Goal: Information Seeking & Learning: Learn about a topic

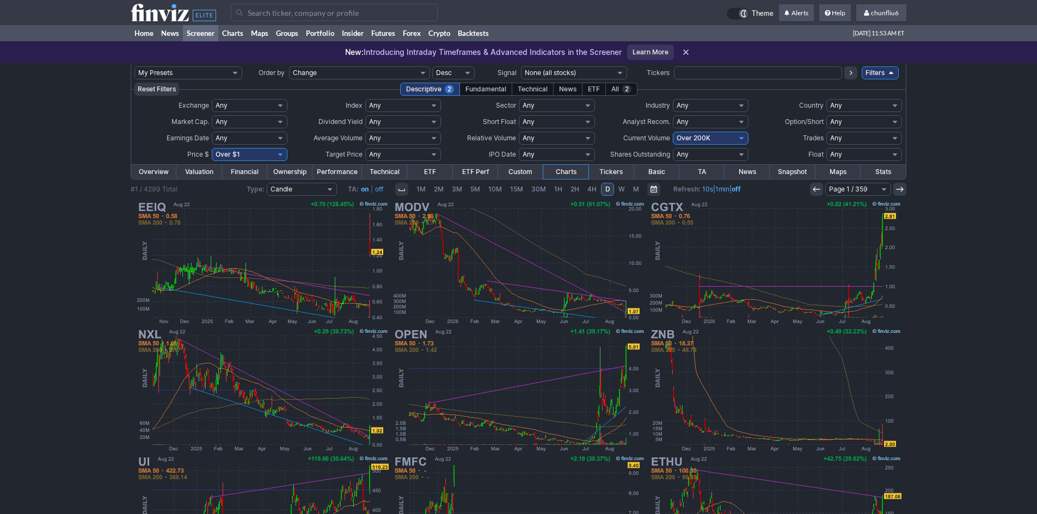
click at [701, 138] on select "Any Under 50K Under 100K Under 500K Under 750K Under 1M Over 0 Over 50K Over 10…" at bounding box center [711, 138] width 76 height 13
select select "o750"
click at [673, 132] on select "Any Under 50K Under 100K Under 500K Under 750K Under 1M Over 0 Over 50K Over 10…" at bounding box center [711, 138] width 76 height 13
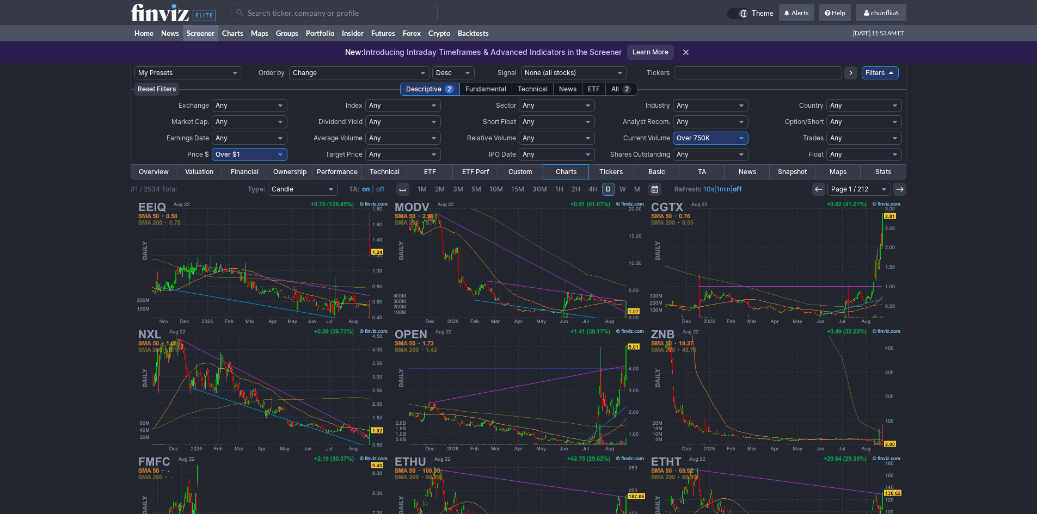
click at [238, 158] on select "Any Under $1 Under $2 Under $3 Under $4 Under $5 Under $7 Under $10 Under $15 U…" at bounding box center [250, 154] width 76 height 13
select select "o10"
click at [212, 148] on select "Any Under $1 Under $2 Under $3 Under $4 Under $5 Under $7 Under $10 Under $15 U…" at bounding box center [250, 154] width 76 height 13
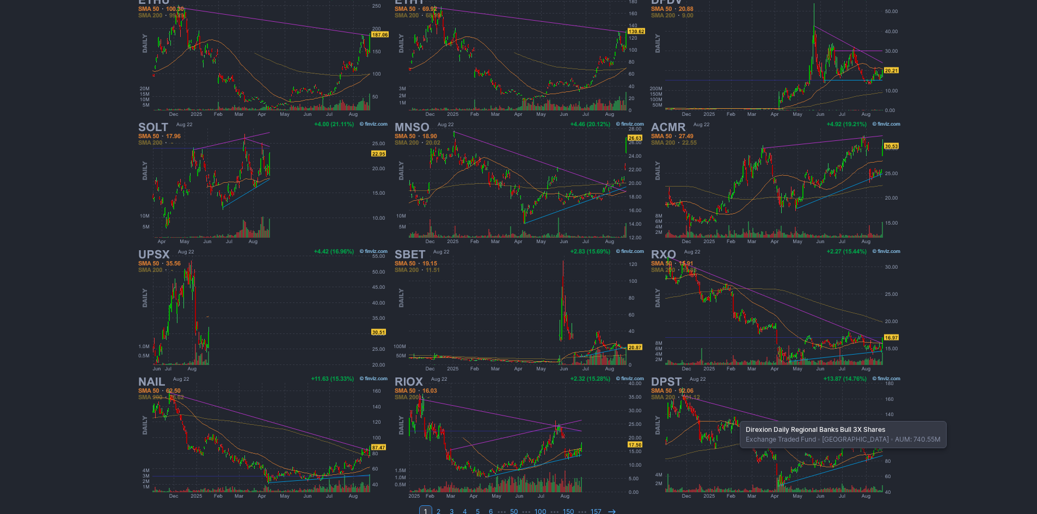
scroll to position [218, 0]
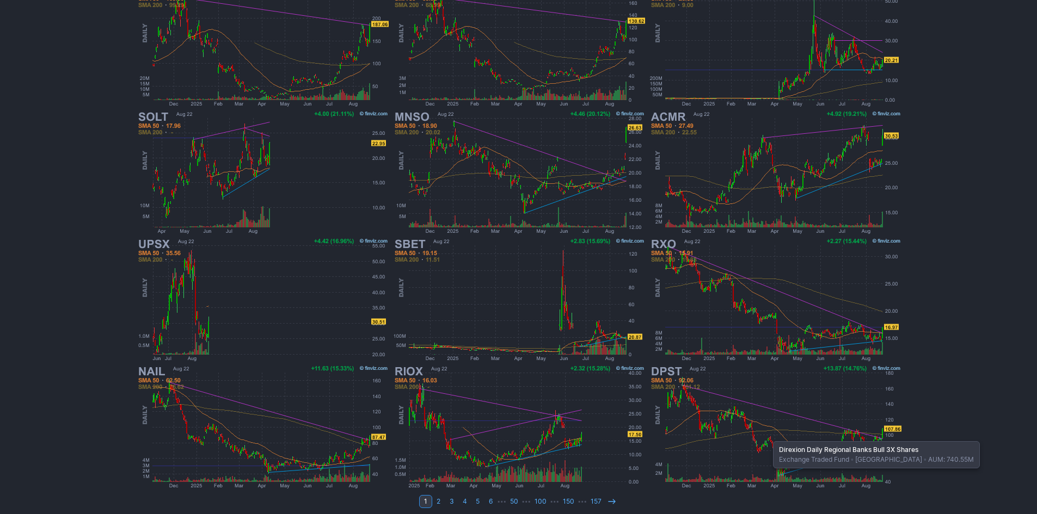
click at [770, 431] on img at bounding box center [775, 427] width 255 height 127
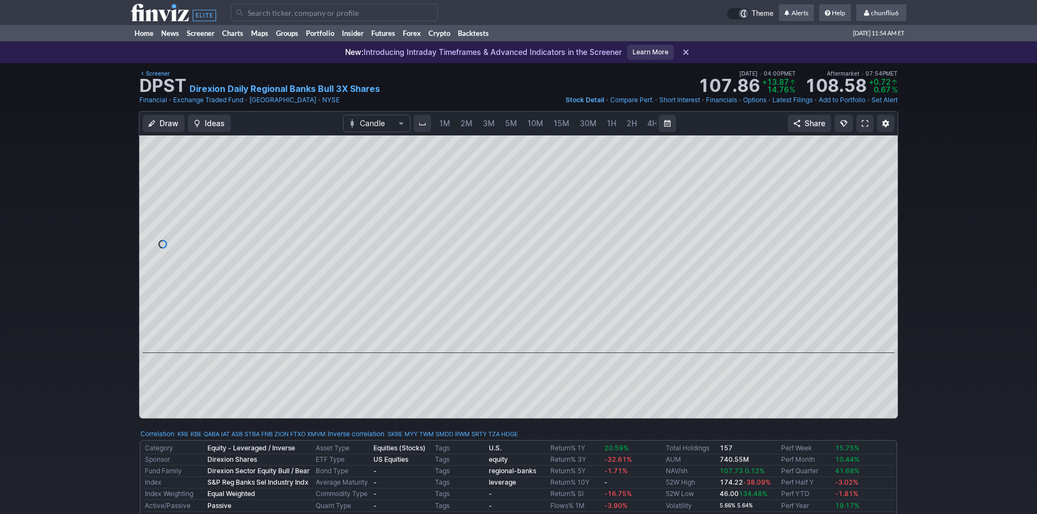
scroll to position [0, 59]
click at [451, 124] on span "5M" at bounding box center [452, 123] width 12 height 9
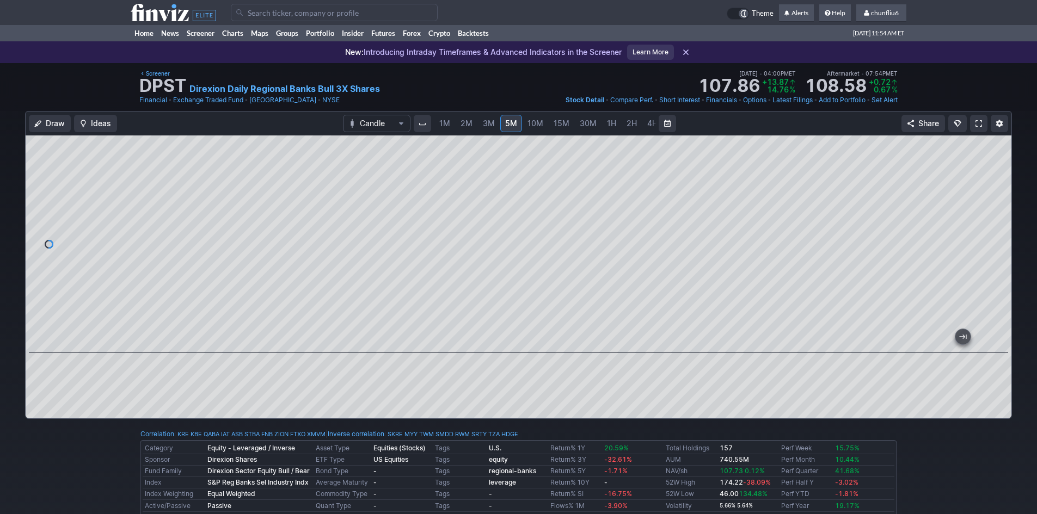
drag, startPoint x: 752, startPoint y: 338, endPoint x: -1045, endPoint y: -115, distance: 1853.8
click at [976, 124] on span at bounding box center [979, 123] width 7 height 9
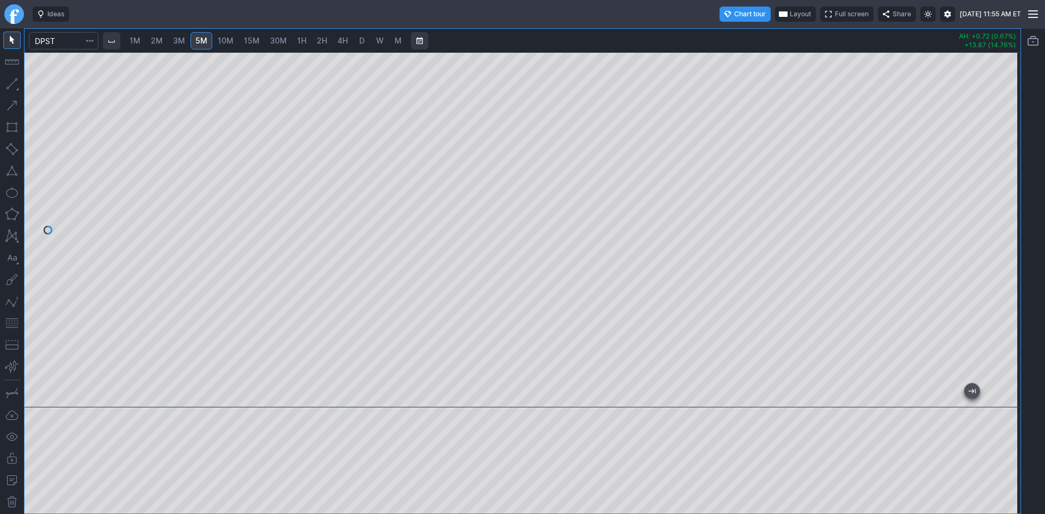
click at [995, 259] on div at bounding box center [522, 229] width 996 height 355
click at [790, 13] on span "Layout" at bounding box center [800, 14] width 21 height 11
click at [748, 35] on button "Layout" at bounding box center [746, 35] width 15 height 15
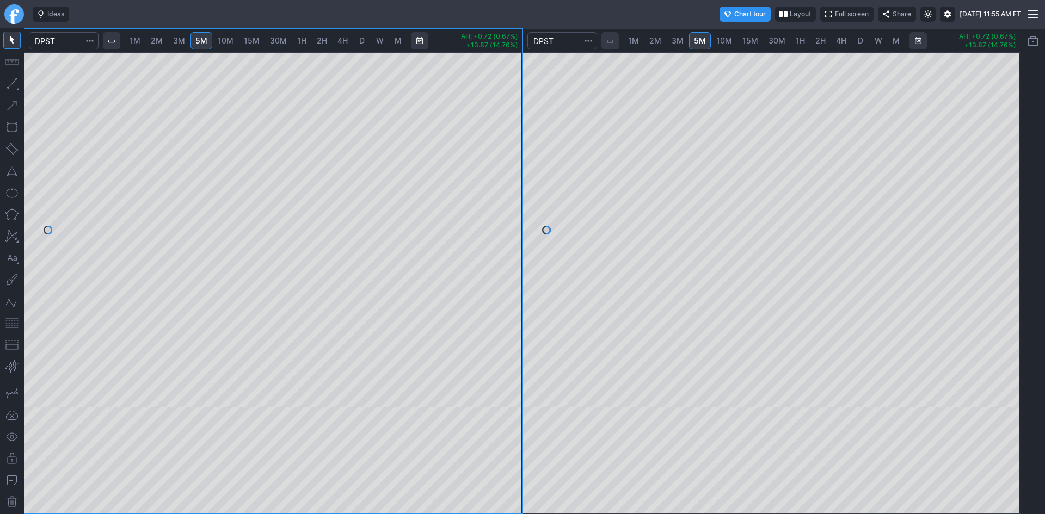
click at [732, 39] on link "10M" at bounding box center [724, 40] width 26 height 17
drag, startPoint x: 1009, startPoint y: 94, endPoint x: 998, endPoint y: 231, distance: 137.0
click at [1003, 230] on div at bounding box center [1009, 227] width 23 height 328
click at [749, 40] on span "15M" at bounding box center [751, 40] width 16 height 9
drag, startPoint x: 510, startPoint y: 238, endPoint x: 501, endPoint y: 246, distance: 11.6
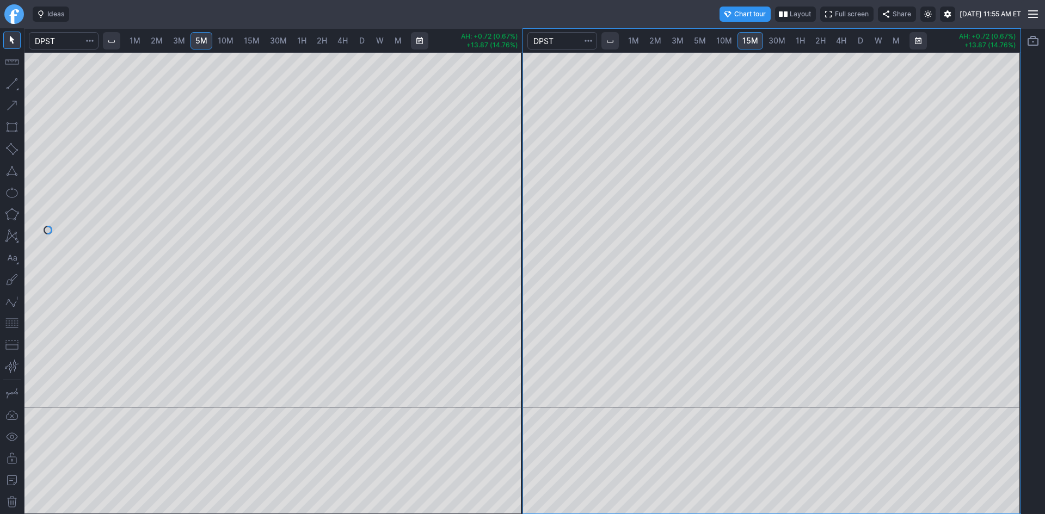
click at [502, 241] on div at bounding box center [511, 227] width 23 height 328
drag, startPoint x: 421, startPoint y: 398, endPoint x: -73, endPoint y: 216, distance: 527.4
click at [0, 216] on html "Ideas Chart tour Layout Full screen Share Sun AUG 24 2025 11:55 AM ET 1M 2M 3M …" at bounding box center [522, 257] width 1045 height 514
click at [160, 42] on span "2M" at bounding box center [157, 40] width 12 height 9
drag, startPoint x: 393, startPoint y: 392, endPoint x: 15, endPoint y: 168, distance: 439.3
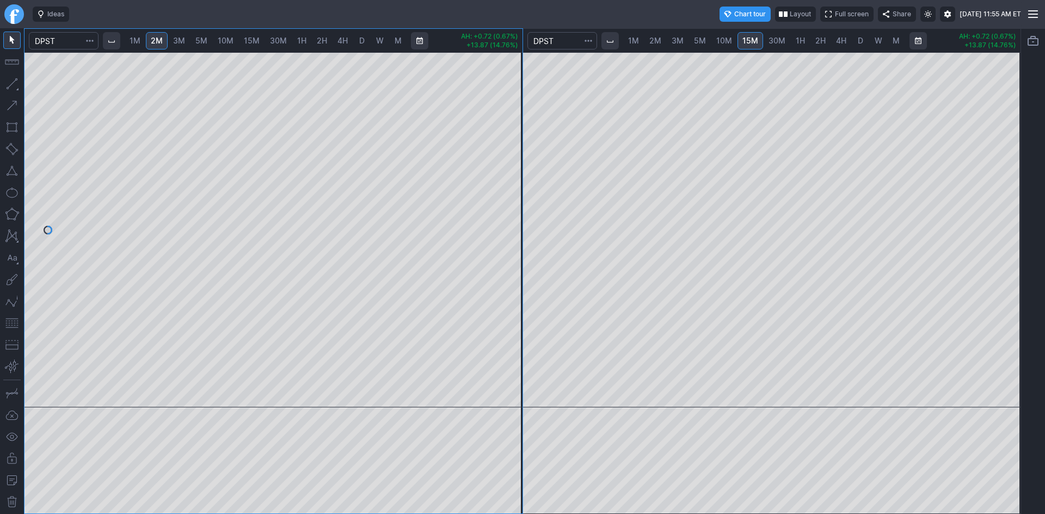
click at [7, 168] on div "1M 2M 3M 5M 10M 15M 30M 1H 2H 4H D W M AH: +0.72 (0.67%) +13.87 (14.76%) 1M 2M …" at bounding box center [510, 271] width 1021 height 486
drag, startPoint x: 513, startPoint y: 139, endPoint x: 508, endPoint y: 253, distance: 113.9
click at [508, 253] on div at bounding box center [511, 227] width 23 height 328
click at [861, 41] on span "D" at bounding box center [860, 40] width 5 height 9
drag, startPoint x: 1008, startPoint y: 198, endPoint x: 1008, endPoint y: 226, distance: 28.3
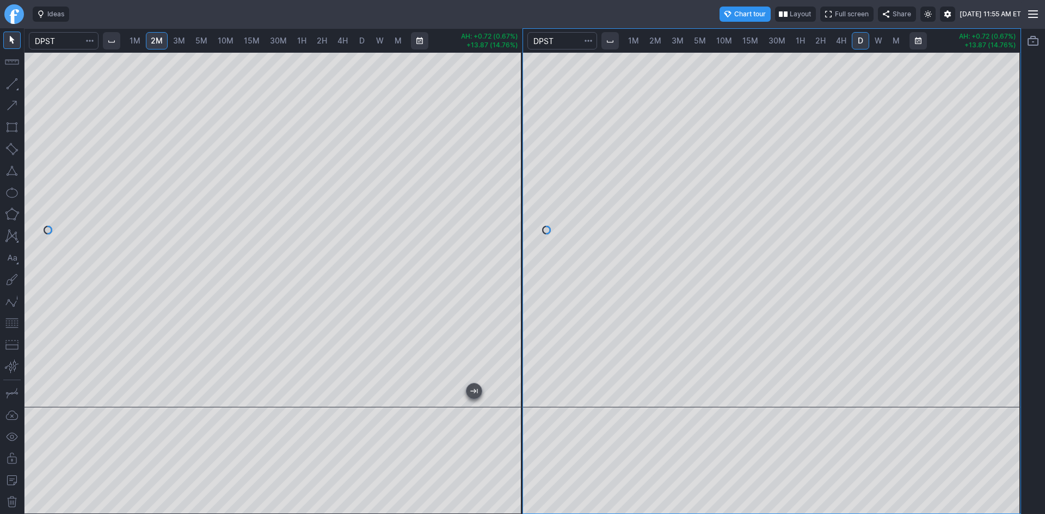
click at [1008, 226] on div at bounding box center [1009, 227] width 23 height 328
click at [12, 323] on button "button" at bounding box center [11, 323] width 17 height 17
click at [488, 289] on div "1M 2M 3M 5M 10M 15M 30M 1H 2H 4H D W M AH: +0.72 (0.67%) +13.87 (14.76%) 1M 2M …" at bounding box center [522, 271] width 997 height 486
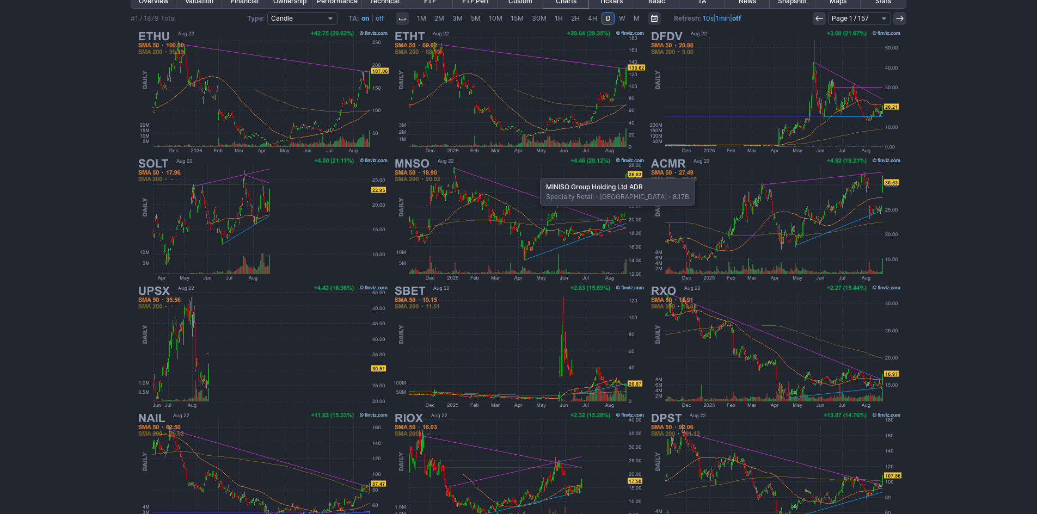
scroll to position [54, 0]
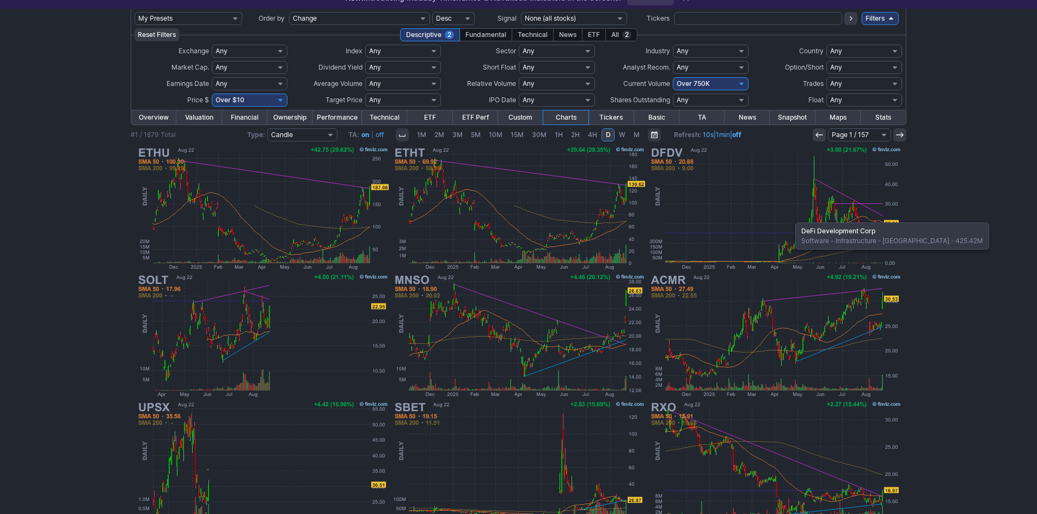
click at [790, 217] on img at bounding box center [775, 208] width 255 height 127
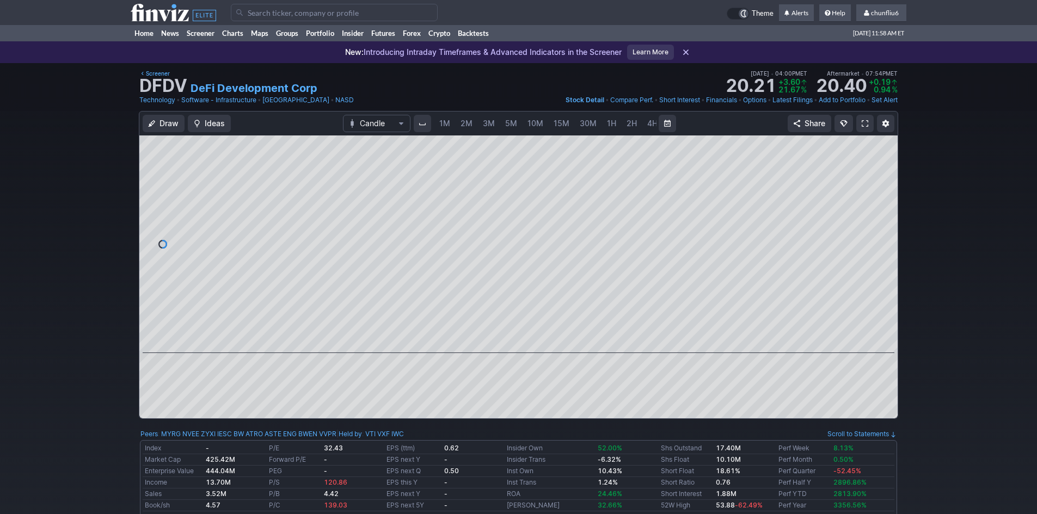
scroll to position [0, 59]
click at [449, 118] on link "5M" at bounding box center [452, 123] width 22 height 17
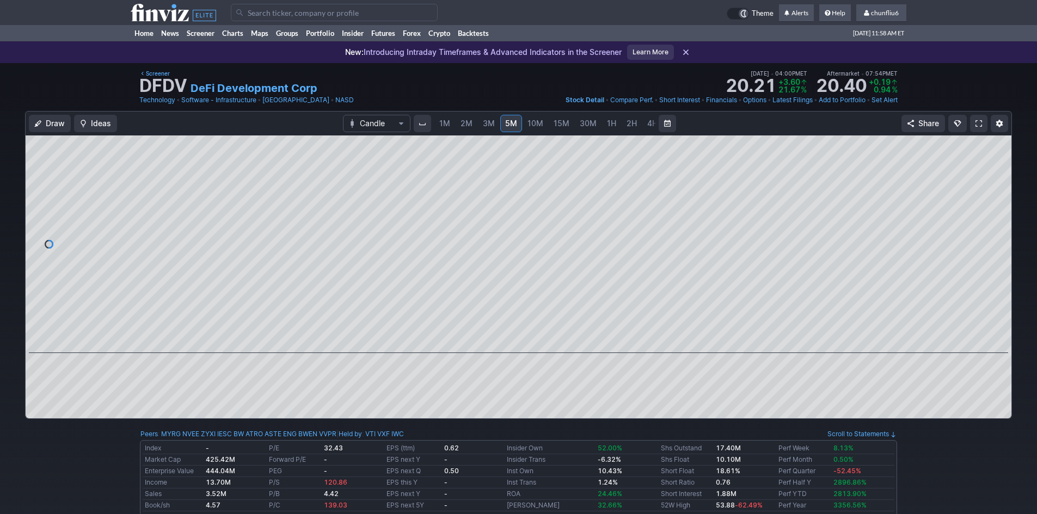
click at [447, 122] on span "1M" at bounding box center [444, 123] width 11 height 9
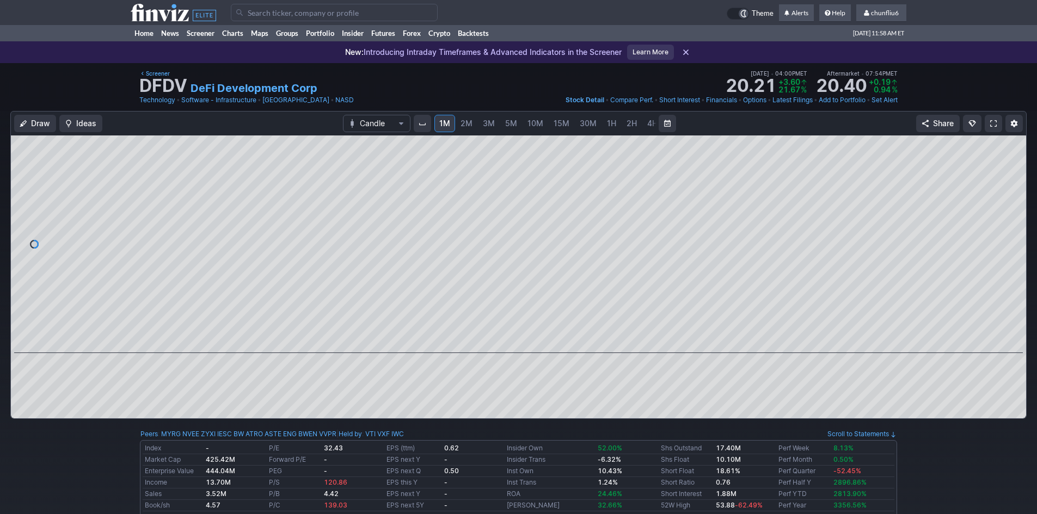
click at [462, 122] on span "2M" at bounding box center [467, 123] width 12 height 9
click at [445, 120] on span "1M" at bounding box center [444, 123] width 11 height 9
click at [533, 122] on span "10M" at bounding box center [535, 123] width 16 height 9
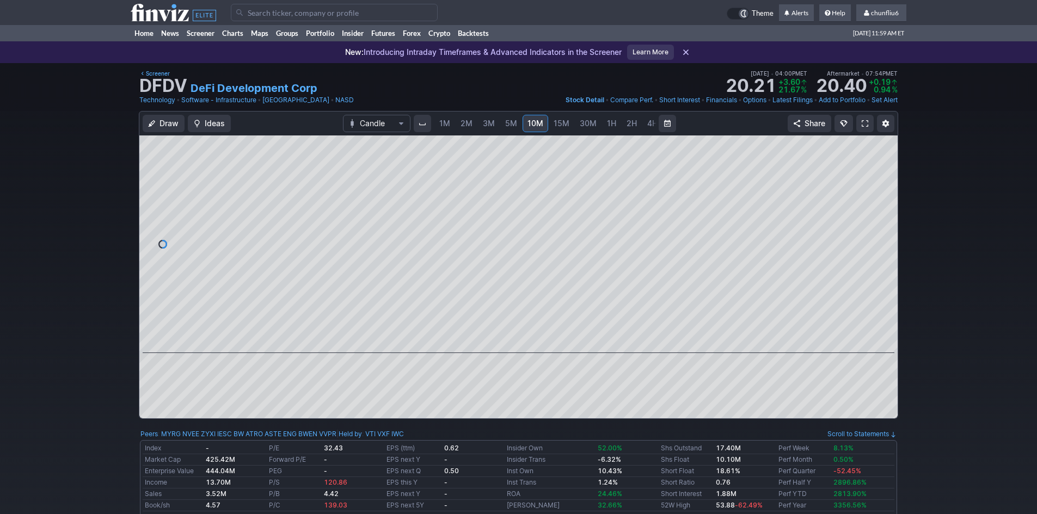
drag, startPoint x: 884, startPoint y: 209, endPoint x: 884, endPoint y: 222, distance: 12.5
click at [884, 222] on div at bounding box center [886, 241] width 23 height 191
click at [864, 121] on span at bounding box center [865, 123] width 7 height 9
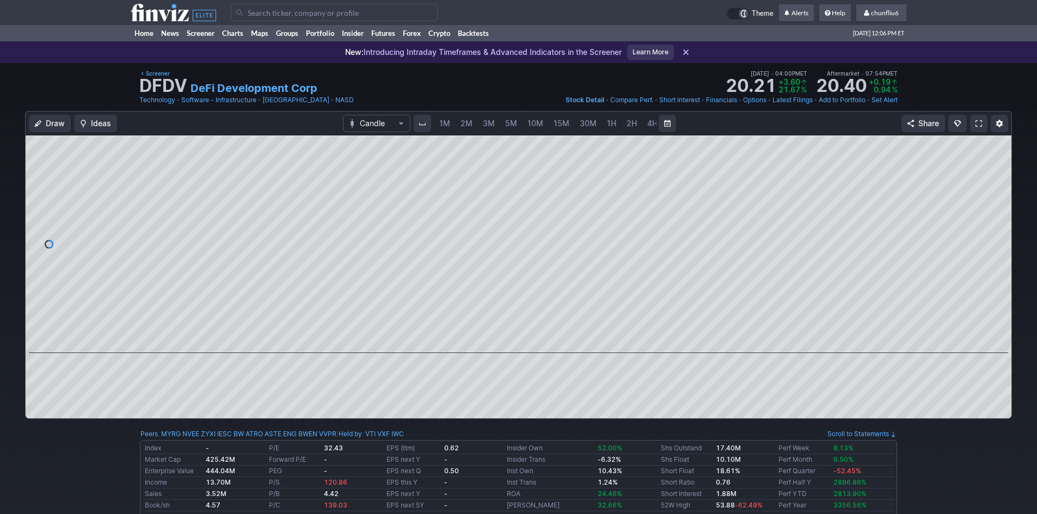
scroll to position [0, 59]
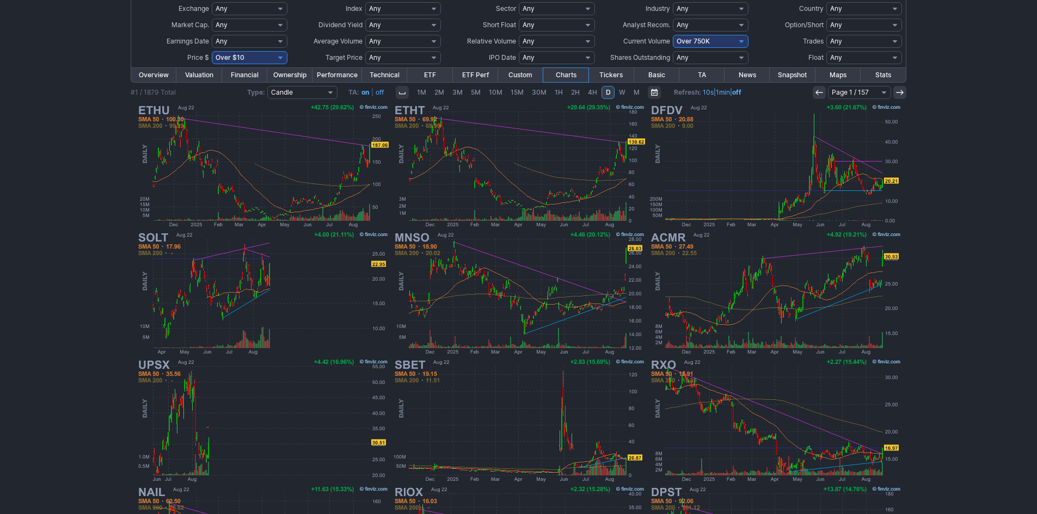
scroll to position [109, 0]
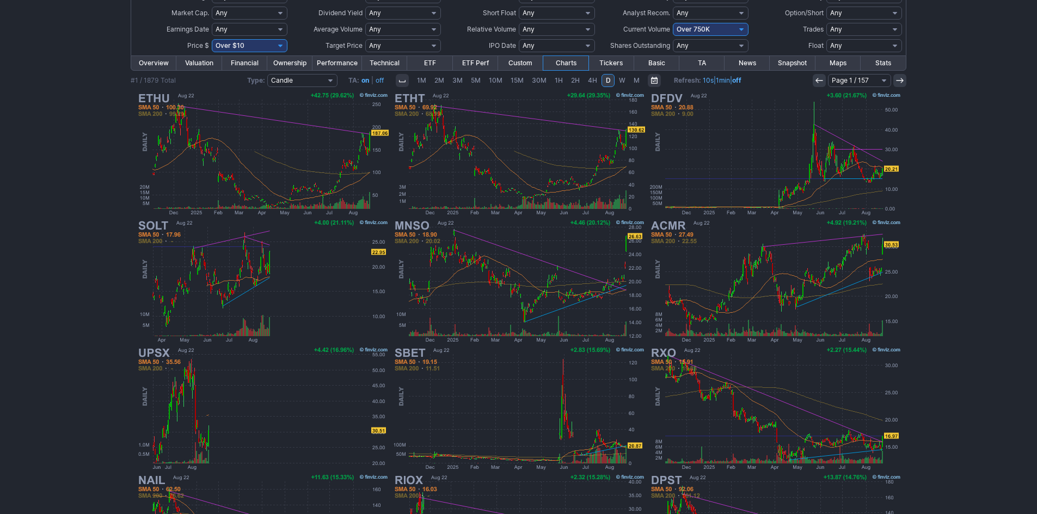
click at [980, 352] on div "My Presets -Save Screen -Edit Screens p: NP! Order by Ticker Tickers Input Filt…" at bounding box center [518, 291] width 1037 height 675
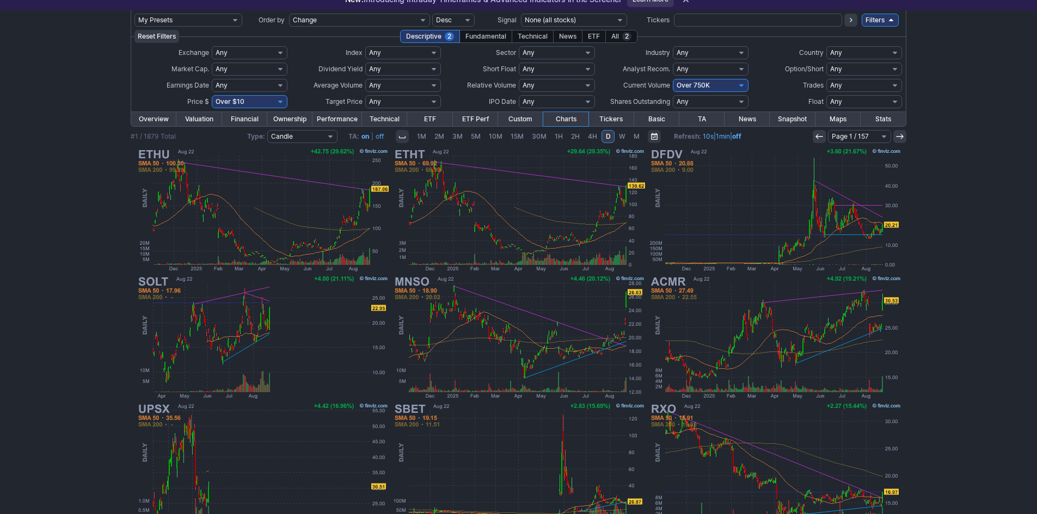
scroll to position [0, 0]
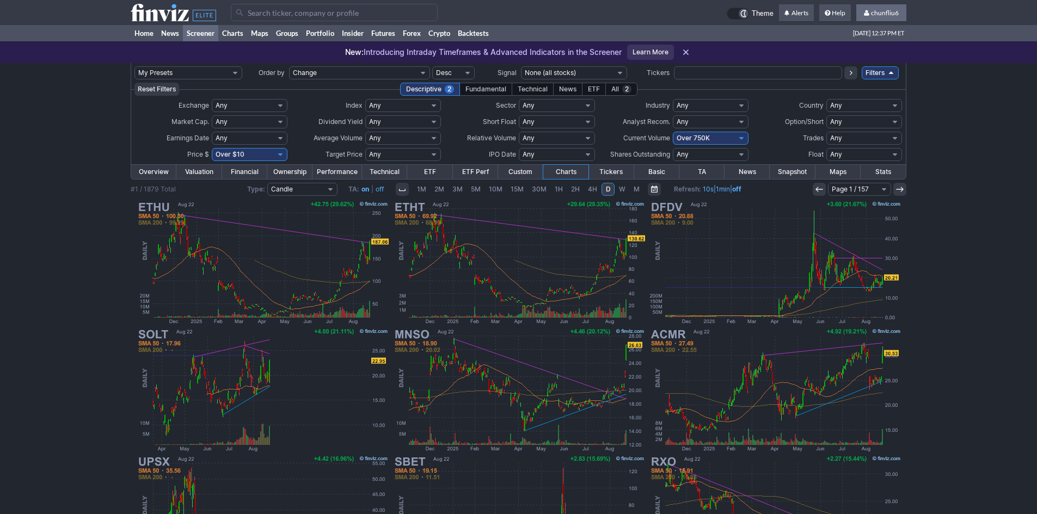
click at [889, 14] on span "chunfliu6" at bounding box center [885, 13] width 28 height 8
click at [858, 80] on link "Sign Out" at bounding box center [875, 80] width 61 height 17
